Goal: Transaction & Acquisition: Purchase product/service

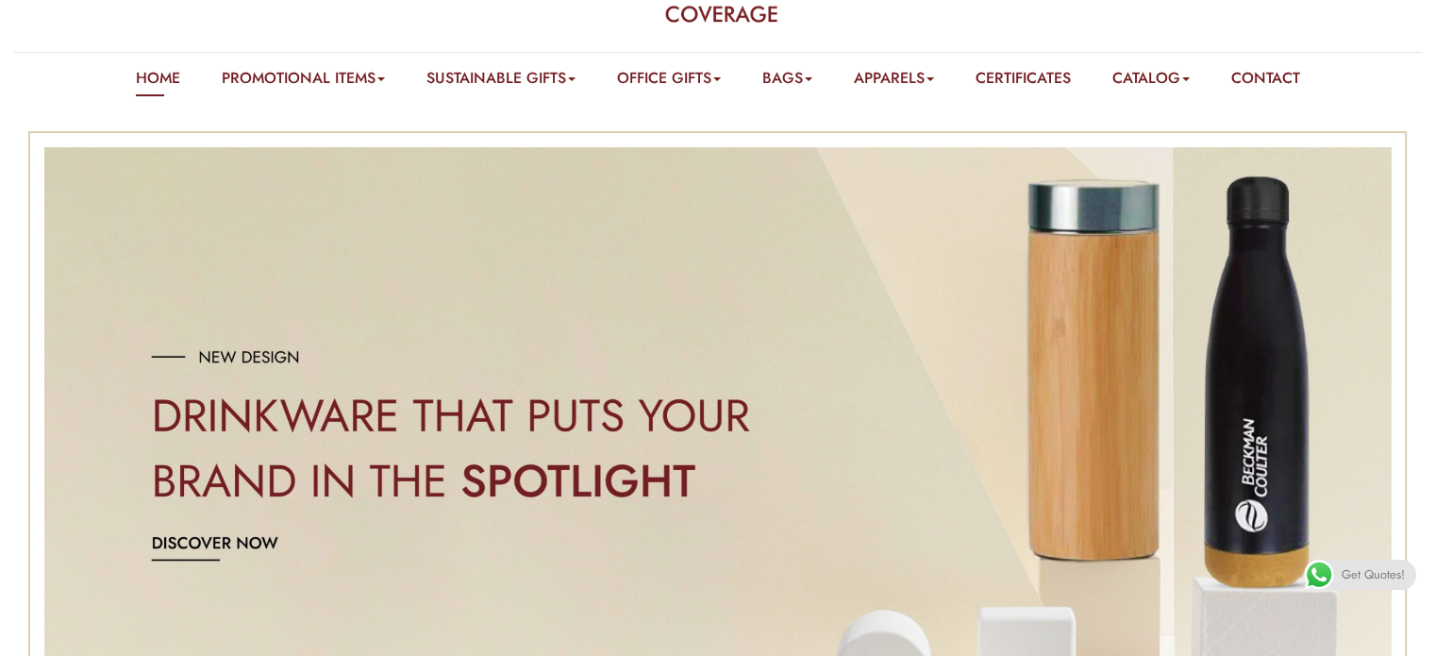
scroll to position [189, 0]
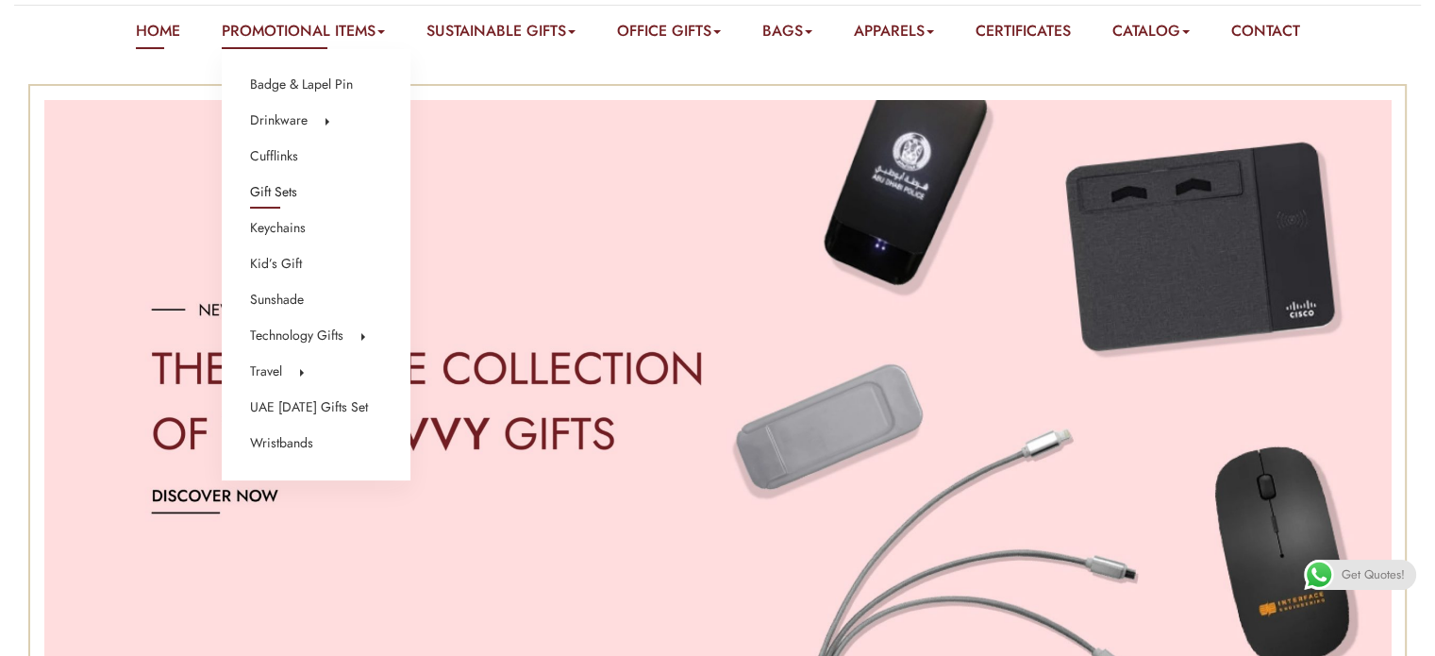
click at [265, 193] on link "Gift Sets" at bounding box center [273, 192] width 47 height 25
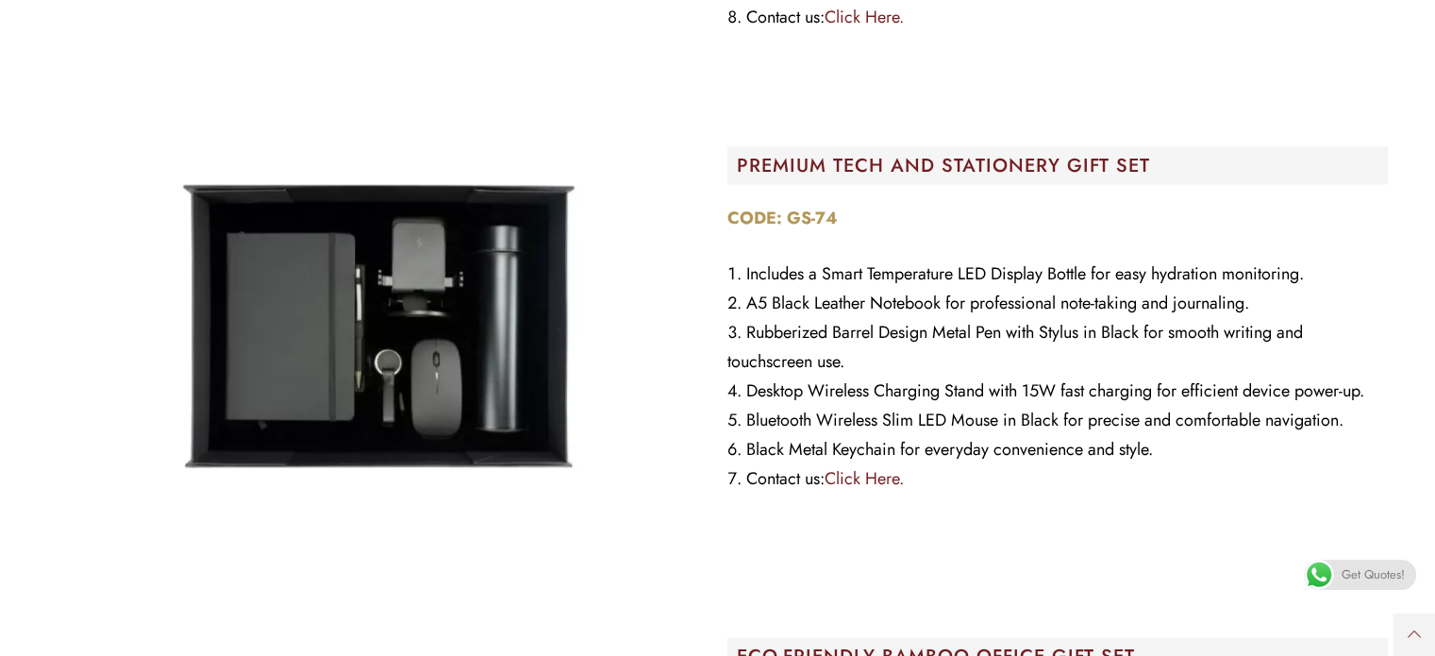
scroll to position [11228, 0]
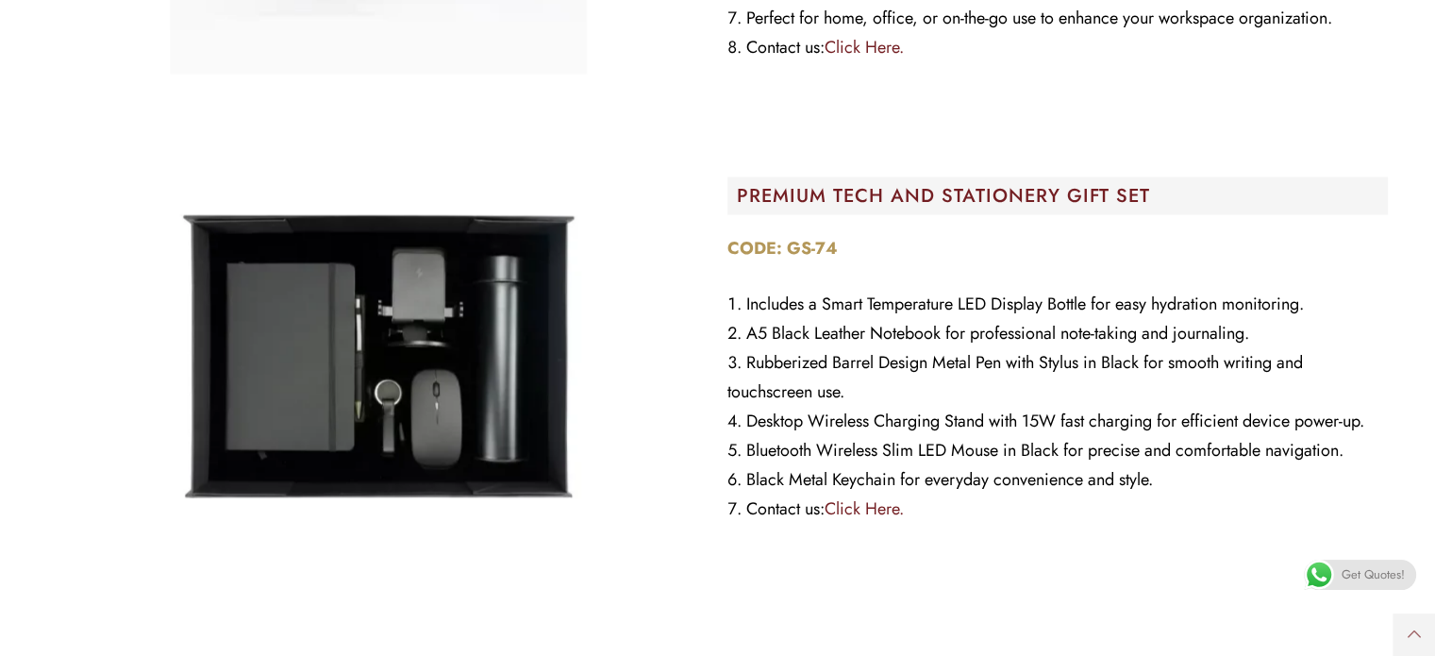
click at [1366, 576] on span "Get Quotes!" at bounding box center [1373, 575] width 63 height 30
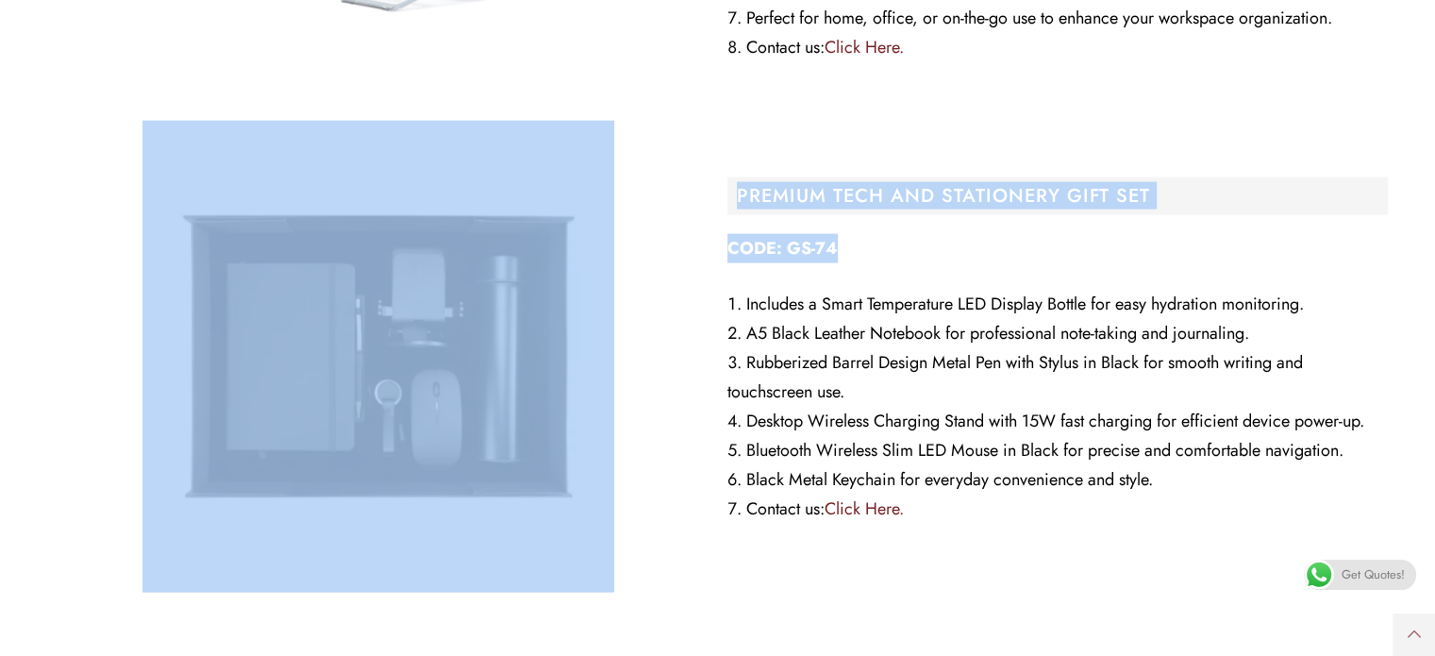
drag, startPoint x: 838, startPoint y: 244, endPoint x: 702, endPoint y: 249, distance: 136.0
click at [702, 249] on div "PREMIUM TECH AND STATIONERY GIFT SET CODE: GS-74 Includes a Smart Temperature L…" at bounding box center [718, 356] width 1359 height 491
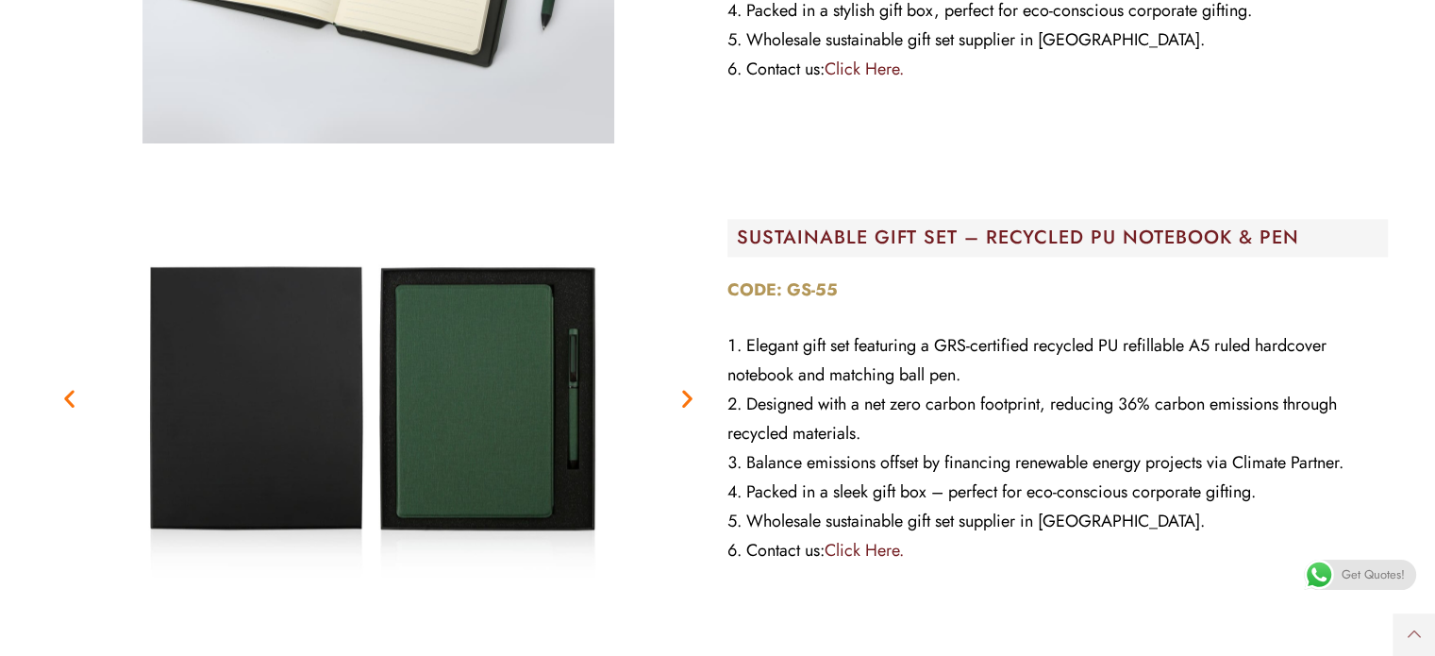
scroll to position [2548, 0]
